Goal: Communication & Community: Answer question/provide support

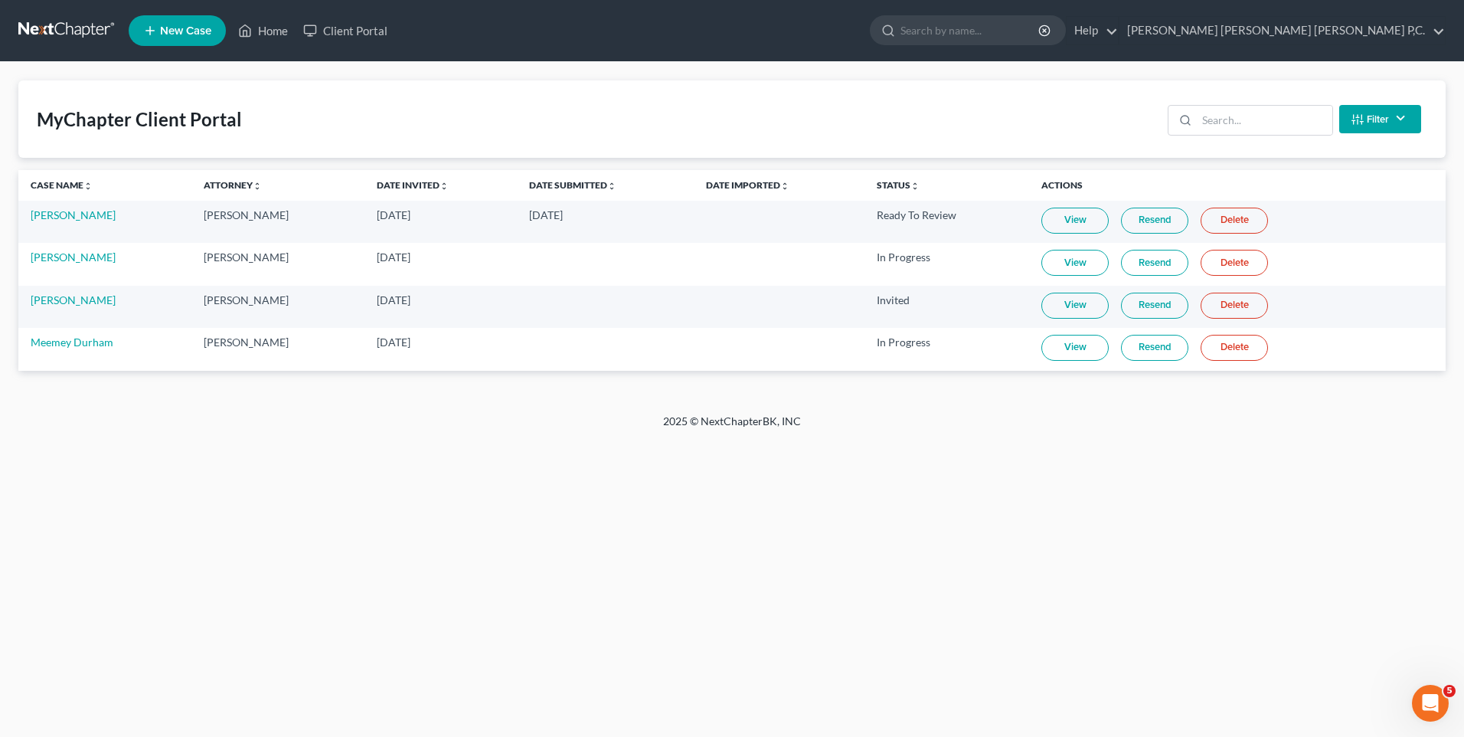
click at [1148, 221] on link "Resend" at bounding box center [1154, 221] width 67 height 26
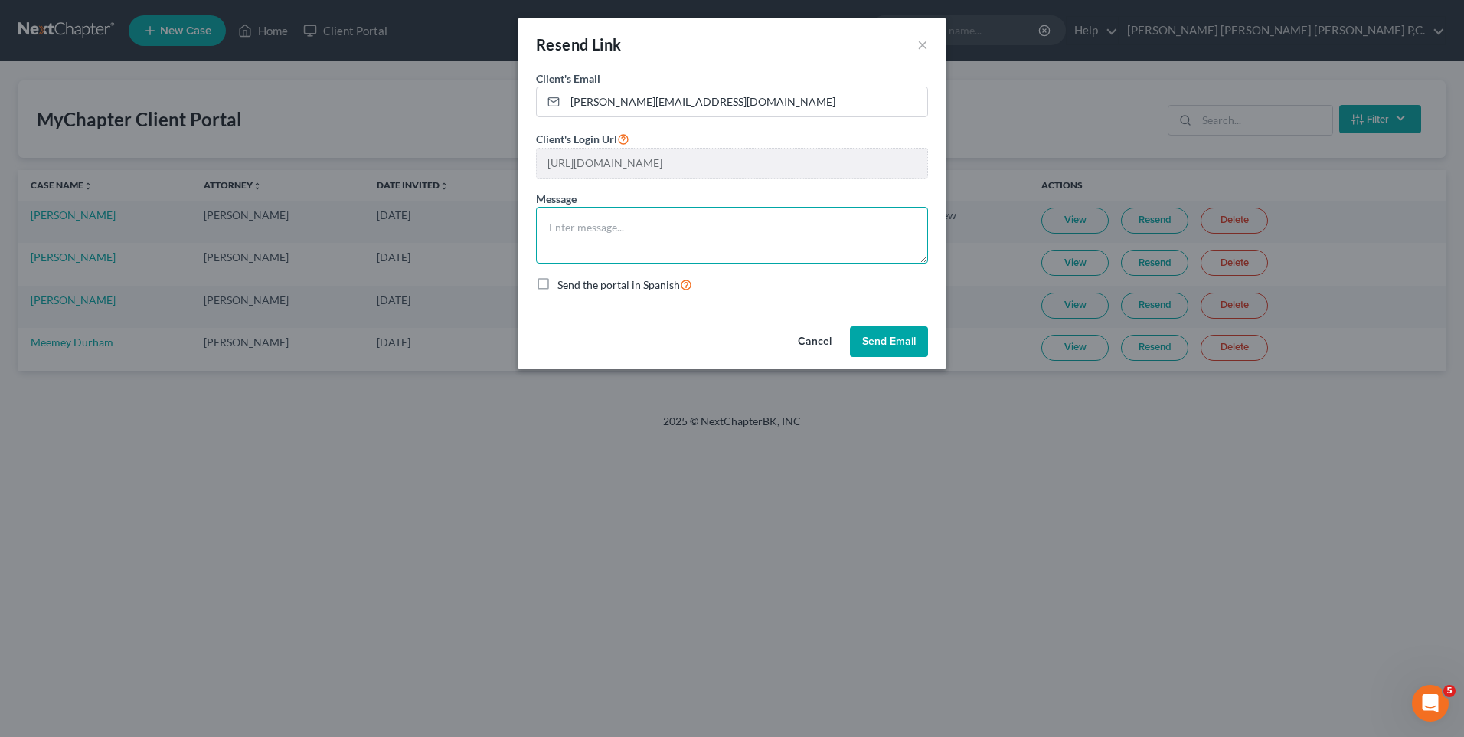
click at [636, 239] on textarea at bounding box center [732, 235] width 392 height 57
type textarea "Please resubmitt"
click at [882, 341] on button "Send Email" at bounding box center [889, 341] width 78 height 31
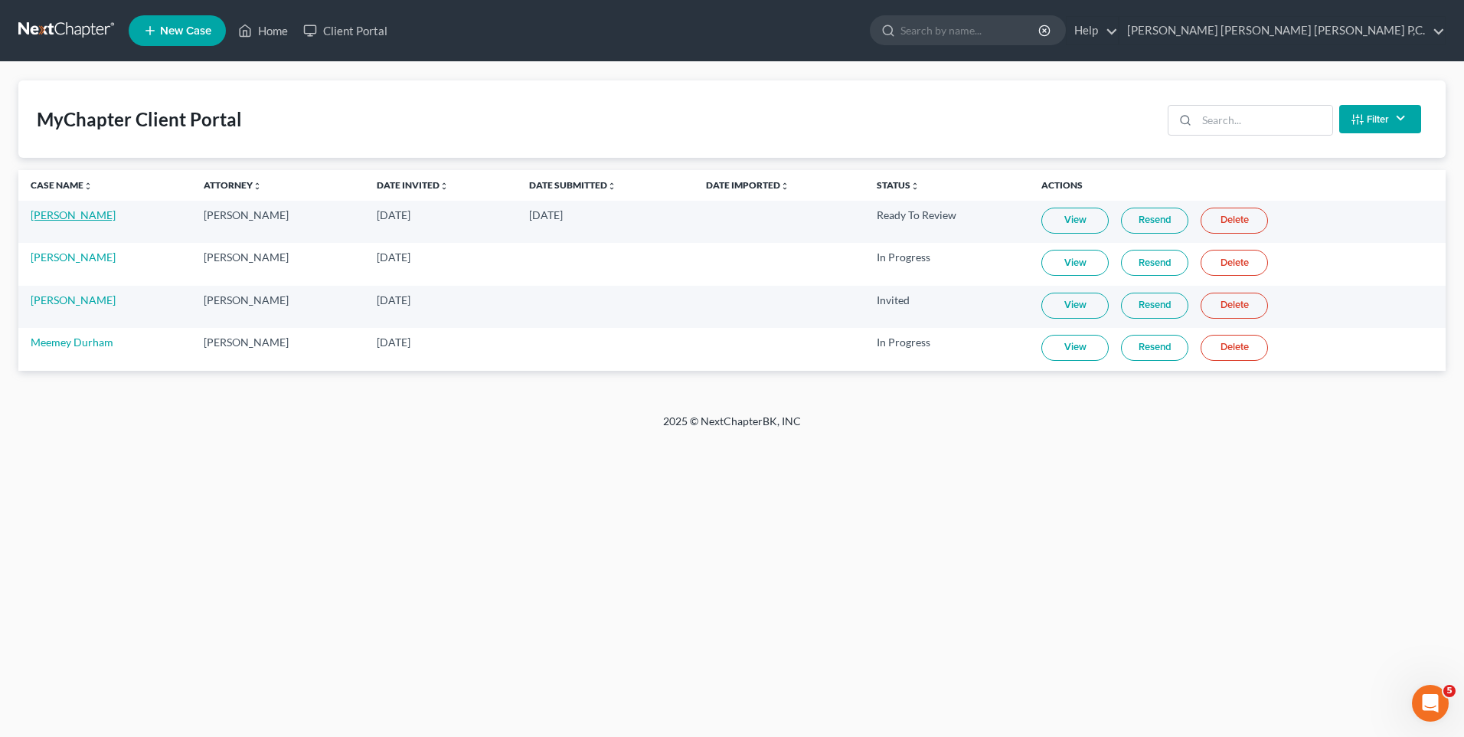
click at [57, 216] on link "[PERSON_NAME]" at bounding box center [73, 214] width 85 height 13
select select "0"
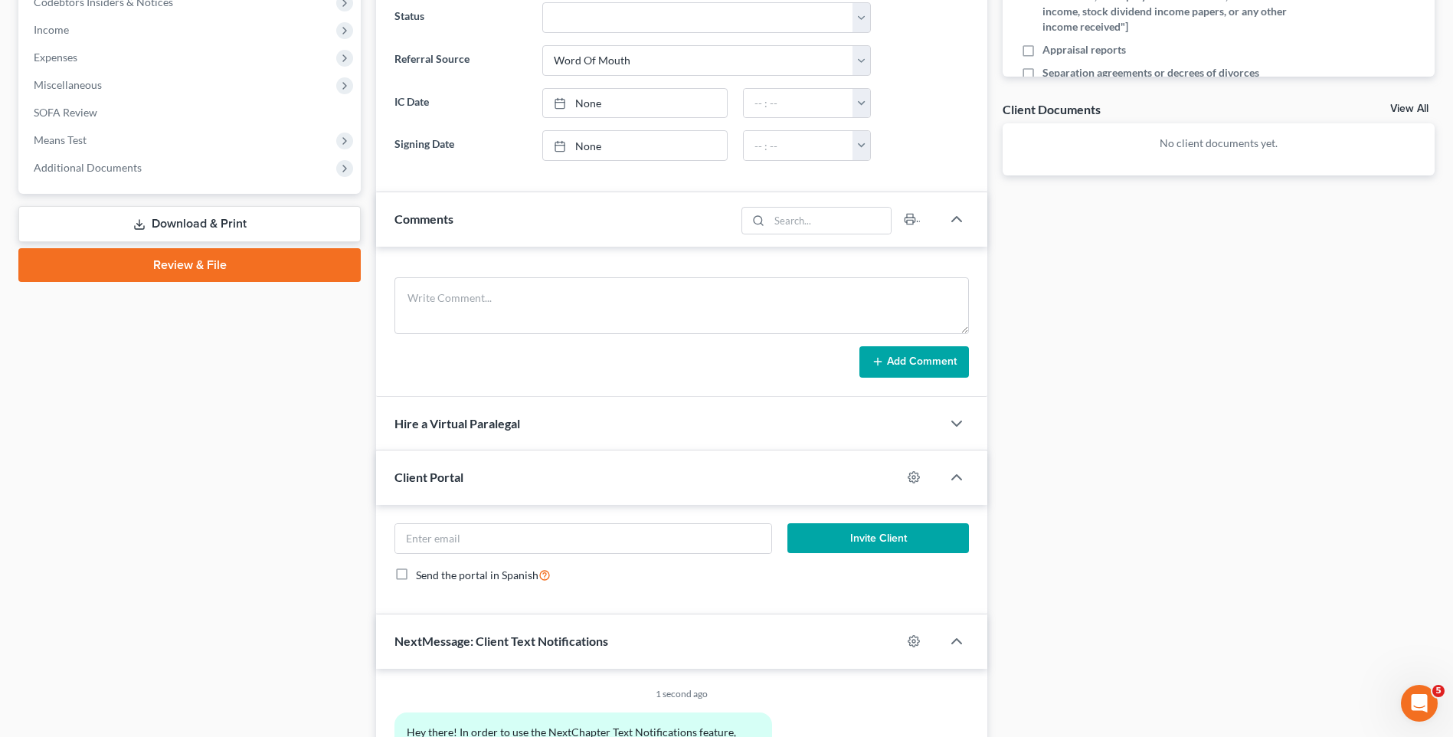
scroll to position [594, 0]
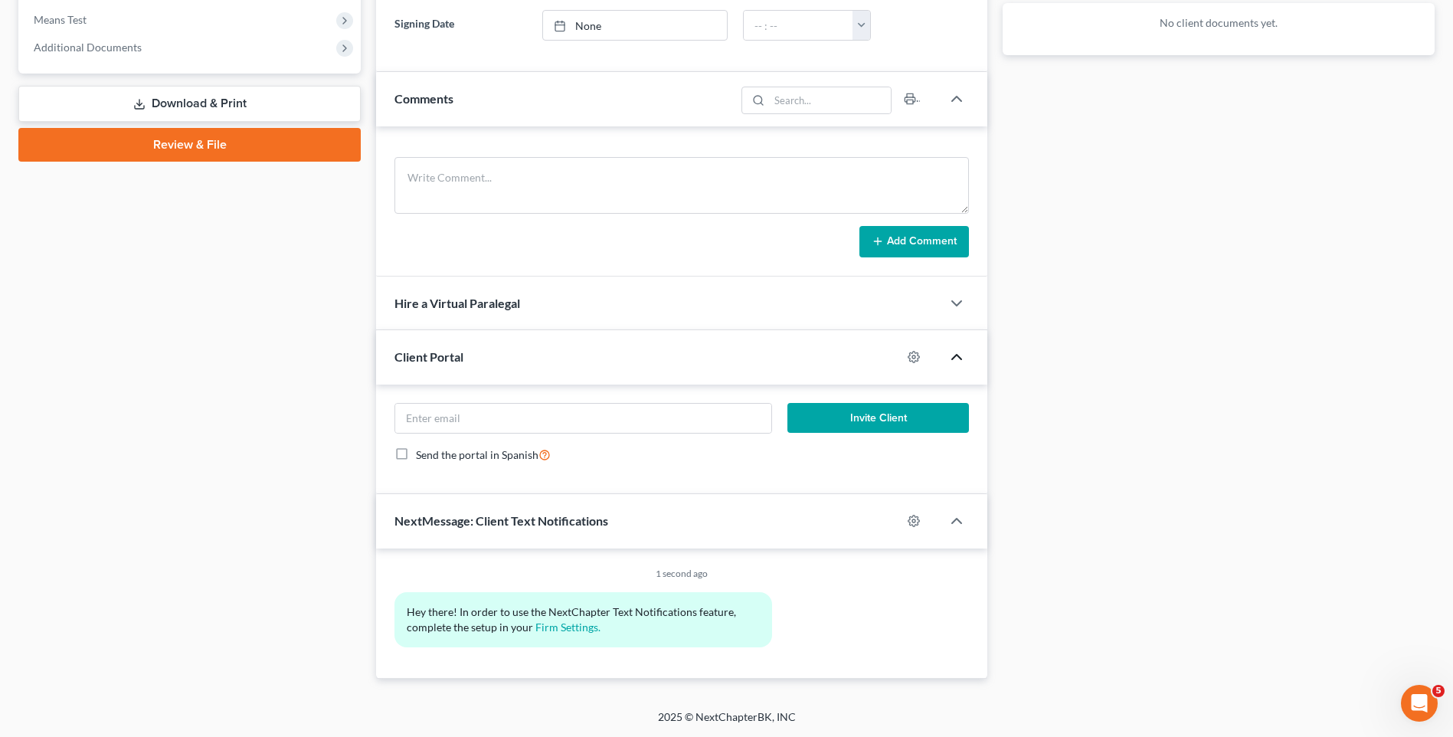
click at [953, 355] on icon "button" at bounding box center [956, 357] width 18 height 18
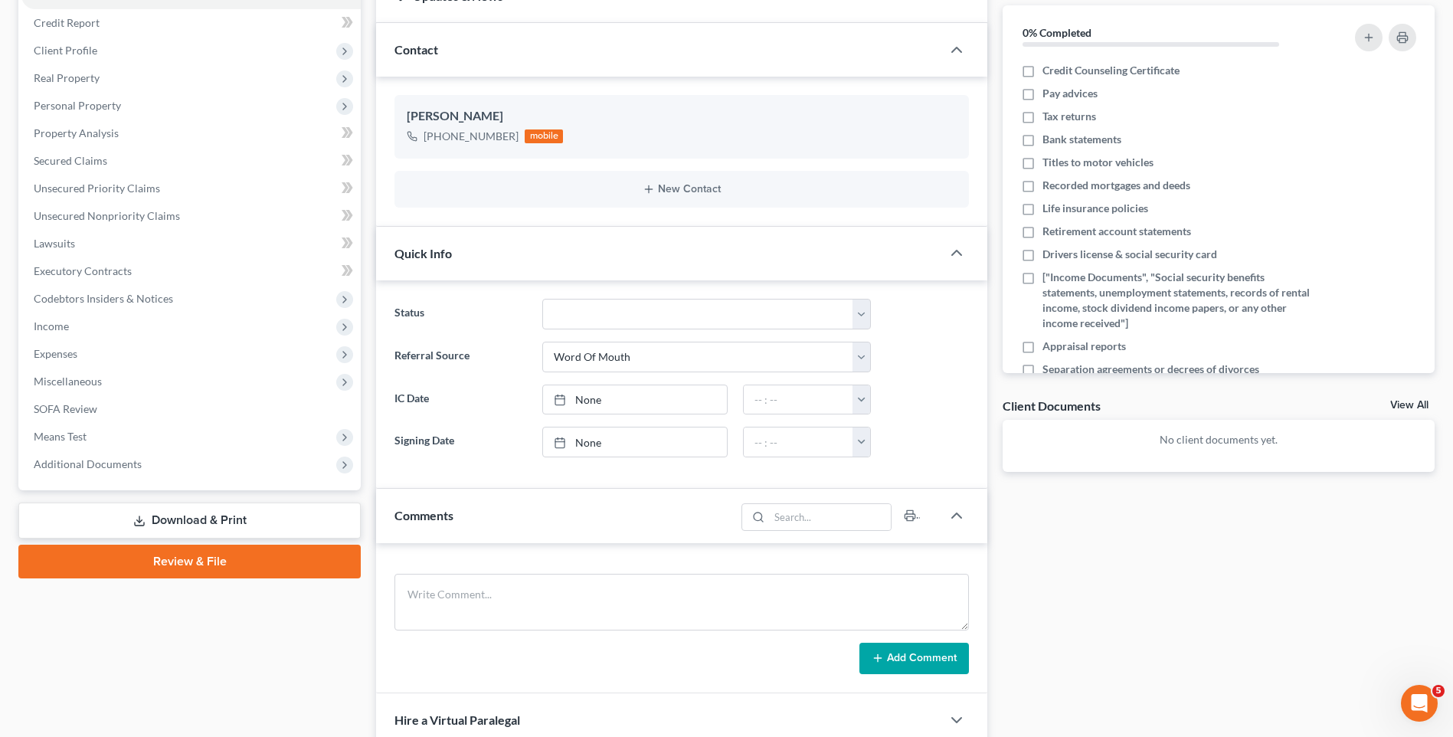
scroll to position [0, 0]
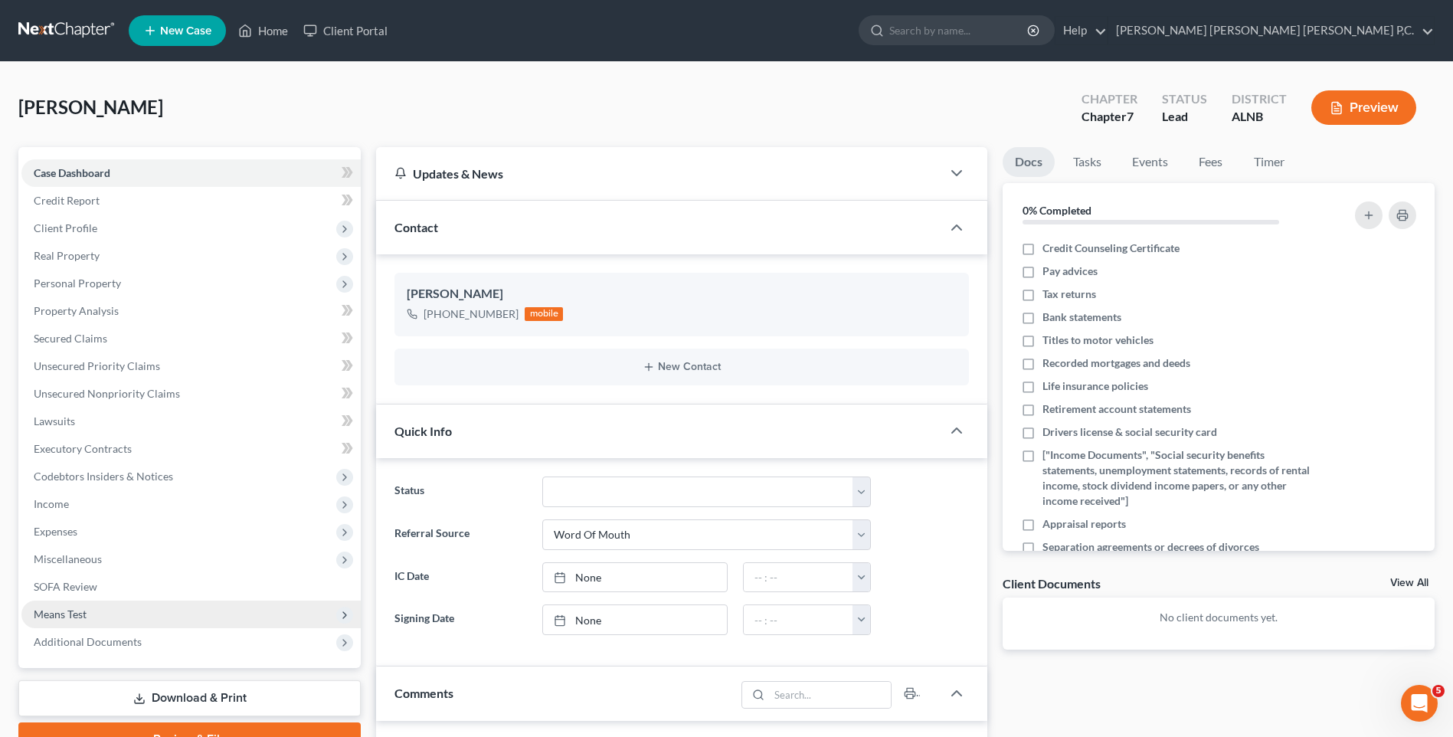
click at [342, 617] on icon at bounding box center [344, 615] width 12 height 12
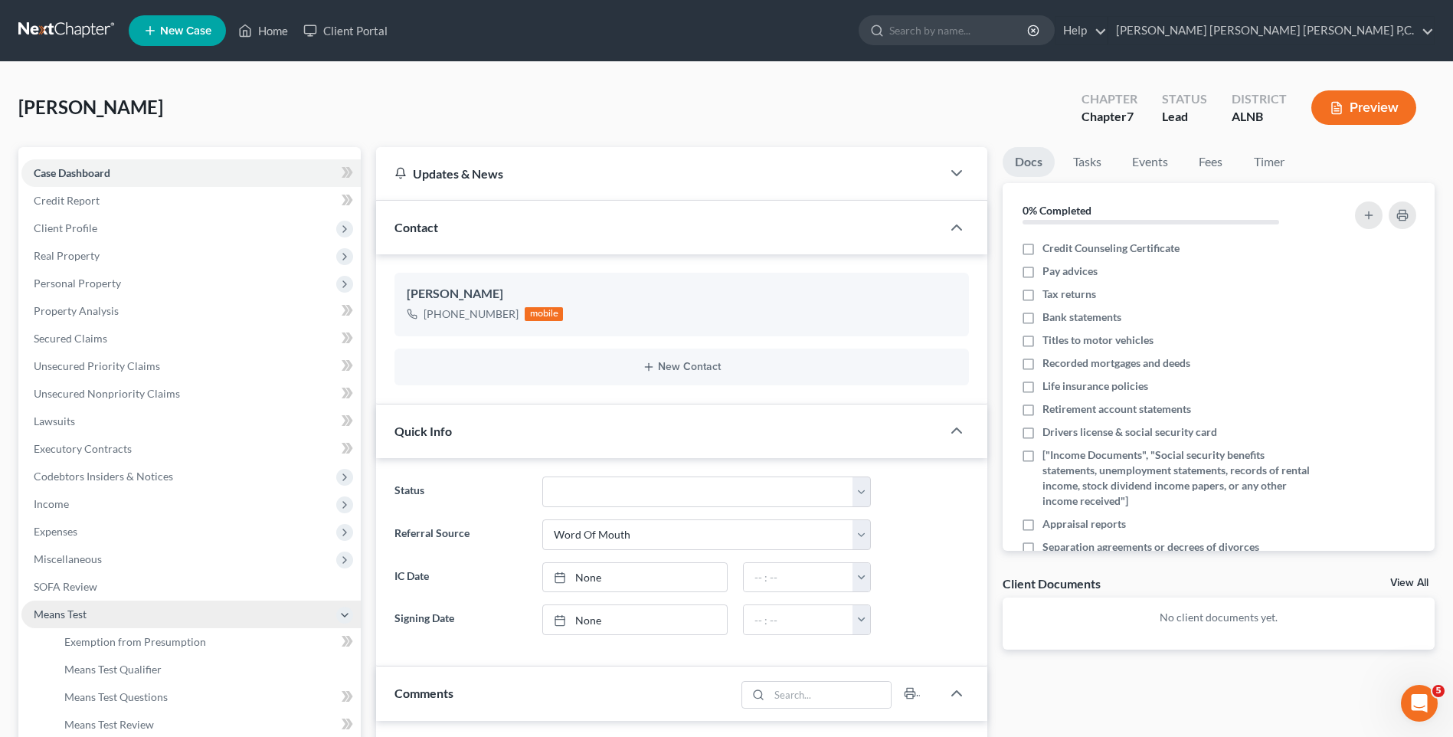
click at [517, 102] on div "[PERSON_NAME] Upgraded Chapter Chapter 7 Status Lead District ALNB Preview" at bounding box center [726, 113] width 1416 height 67
click at [450, 80] on div "[PERSON_NAME] Upgraded Chapter Chapter 7 Status Lead District ALNB Preview Peti…" at bounding box center [726, 627] width 1453 height 1131
